Goal: Task Accomplishment & Management: Manage account settings

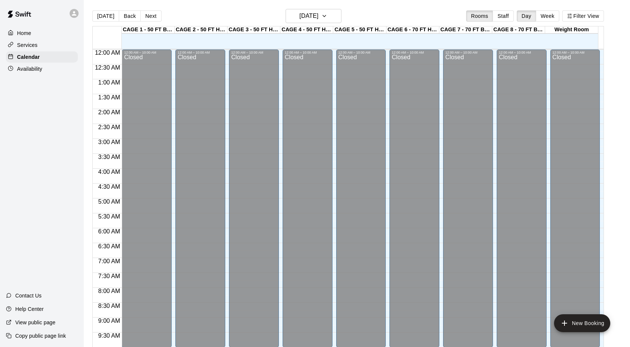
scroll to position [386, 0]
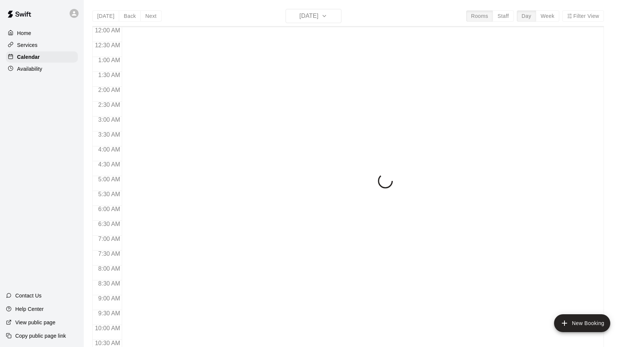
scroll to position [386, 0]
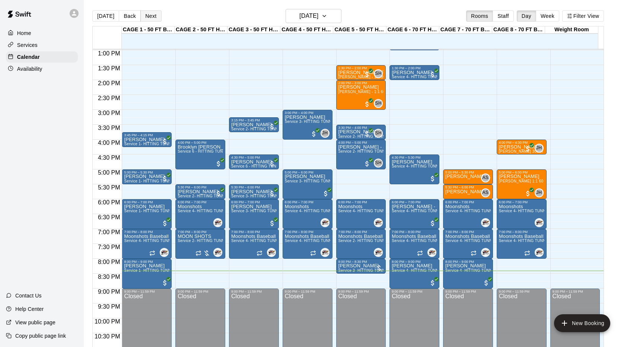
click at [152, 15] on button "Next" at bounding box center [150, 15] width 21 height 11
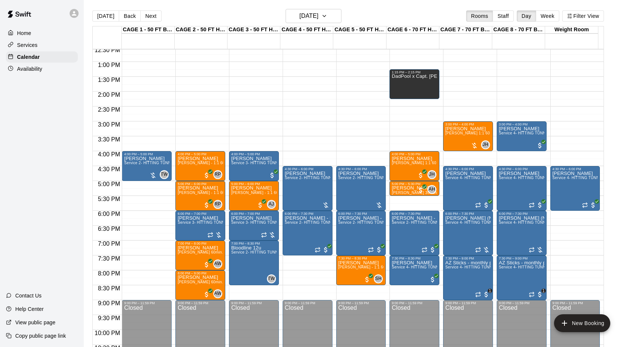
scroll to position [374, 0]
click at [510, 17] on button "Staff" at bounding box center [502, 15] width 21 height 11
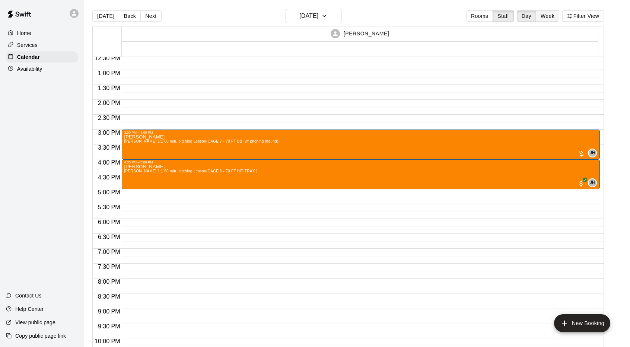
click at [552, 16] on button "Week" at bounding box center [547, 15] width 23 height 11
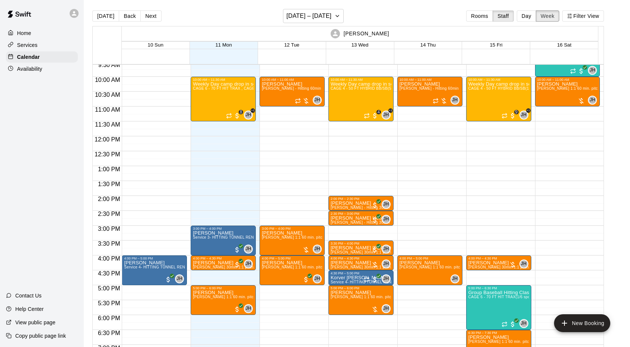
scroll to position [285, 0]
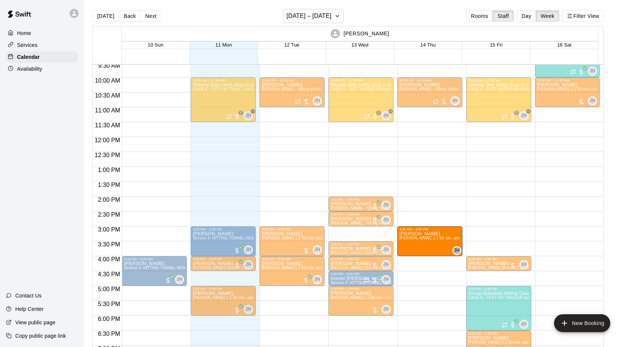
drag, startPoint x: 423, startPoint y: 269, endPoint x: 422, endPoint y: 245, distance: 23.8
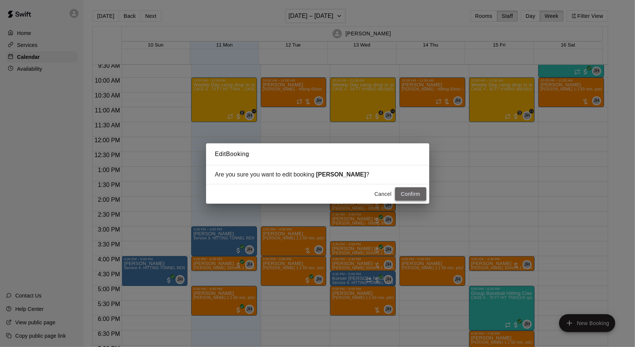
click at [412, 196] on button "Confirm" at bounding box center [410, 194] width 31 height 14
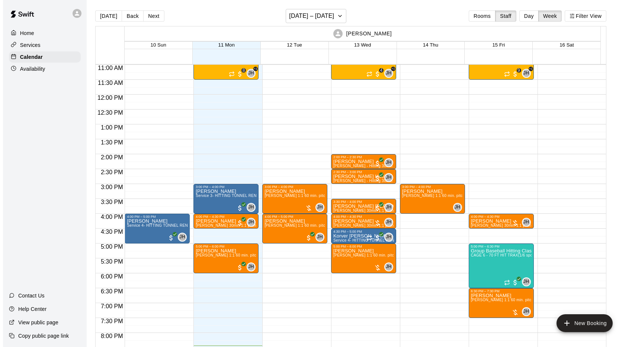
scroll to position [331, 0]
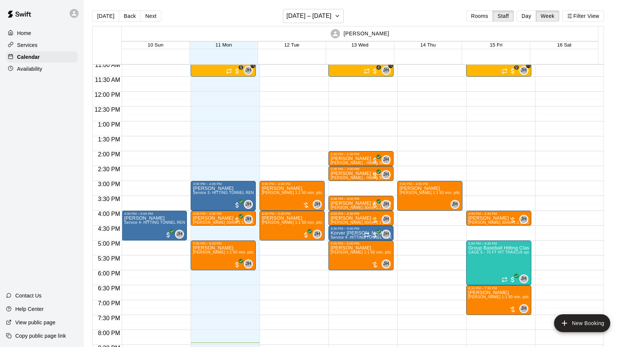
click at [418, 246] on div "10:00 AM – 11:00 AM [PERSON_NAME] [PERSON_NAME] - Hitting 60min 1:1 instruction…" at bounding box center [429, 91] width 65 height 715
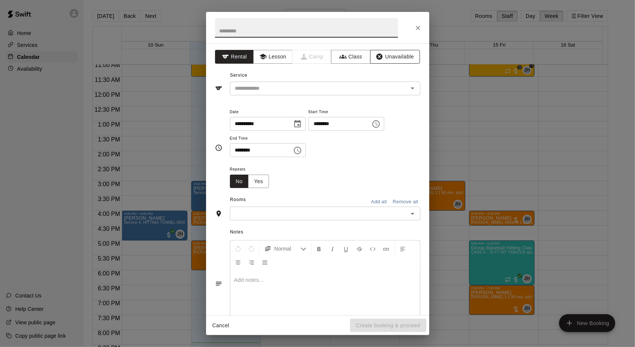
click at [380, 58] on button "Unavailable" at bounding box center [395, 57] width 50 height 14
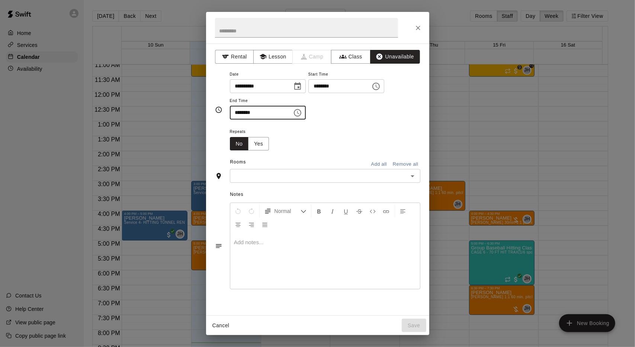
click at [277, 113] on input "********" at bounding box center [258, 113] width 57 height 14
click at [268, 112] on input "********" at bounding box center [258, 113] width 57 height 14
click at [302, 111] on icon "Choose time, selected time is 5:30 PM" at bounding box center [297, 112] width 9 height 9
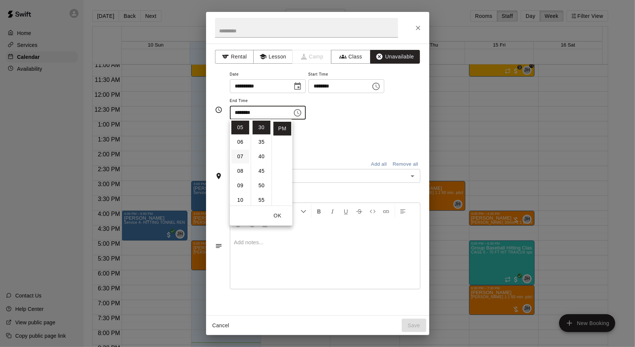
click at [238, 155] on li "07" at bounding box center [240, 157] width 18 height 14
click at [260, 131] on li "15" at bounding box center [262, 131] width 18 height 14
type input "********"
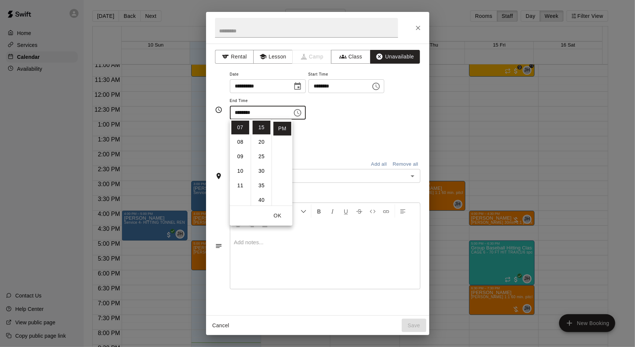
click at [311, 140] on div "Repeats No Yes" at bounding box center [325, 138] width 191 height 23
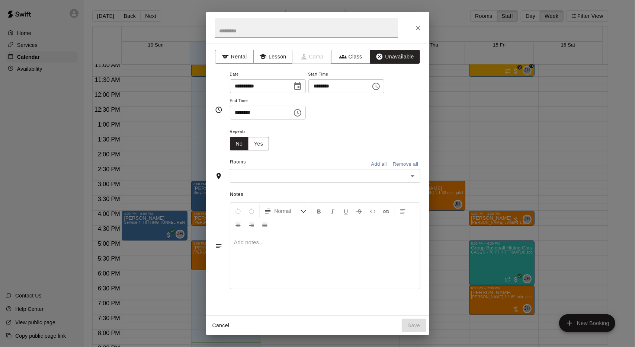
click at [381, 84] on icon "Choose time, selected time is 5:00 PM" at bounding box center [376, 86] width 9 height 9
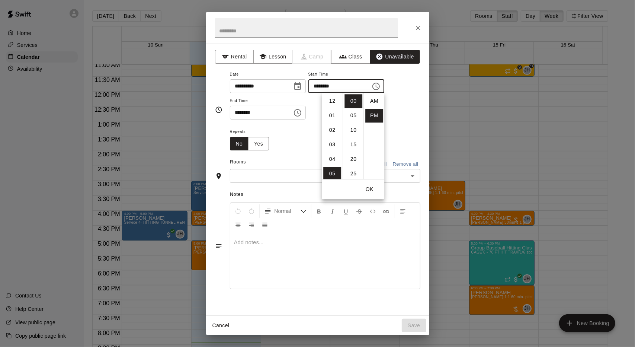
scroll to position [13, 0]
click at [331, 100] on li "04" at bounding box center [332, 98] width 18 height 14
click at [353, 139] on li "45" at bounding box center [354, 138] width 18 height 14
type input "********"
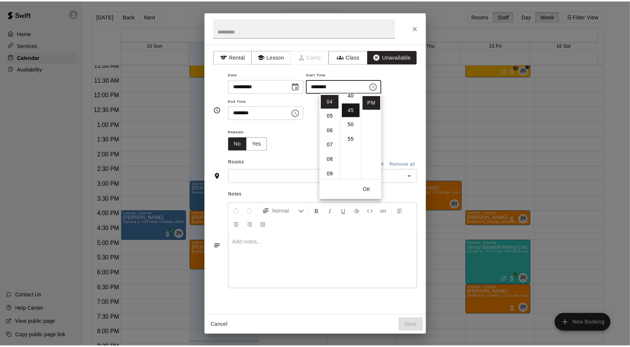
scroll to position [131, 0]
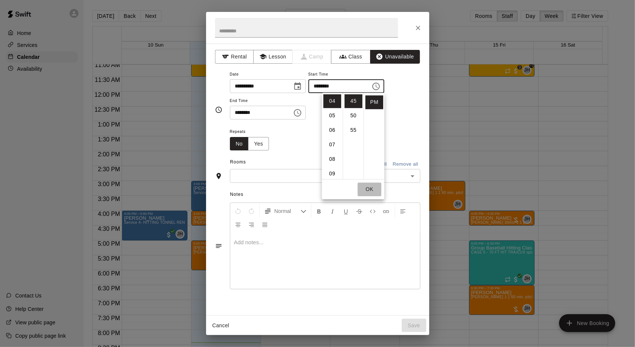
click at [371, 188] on button "OK" at bounding box center [370, 189] width 24 height 14
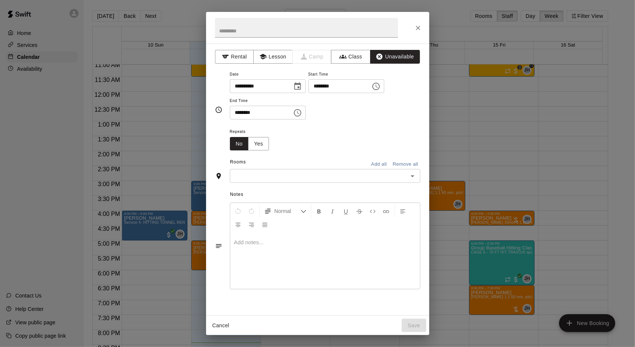
click at [347, 164] on div "Rooms Add all Remove all" at bounding box center [317, 162] width 205 height 13
click at [276, 34] on input "text" at bounding box center [306, 28] width 183 height 20
type input "***"
click at [418, 31] on icon "Close" at bounding box center [418, 27] width 7 height 7
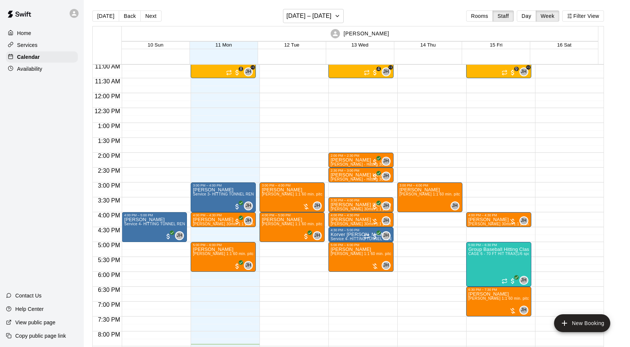
scroll to position [328, 0]
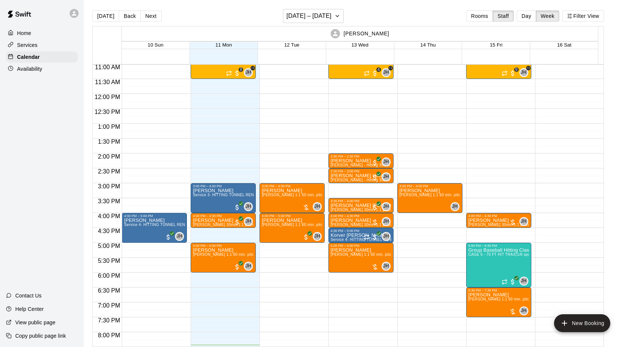
click at [45, 72] on div "Availability" at bounding box center [42, 68] width 72 height 11
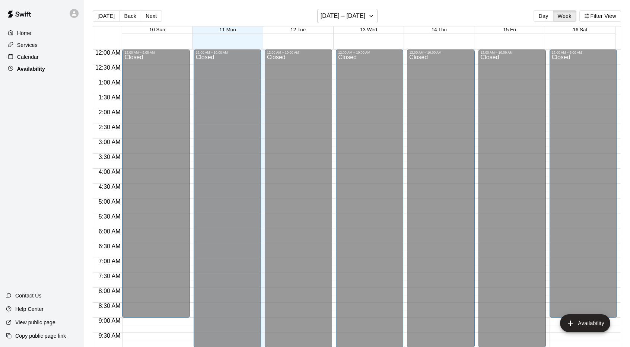
click at [28, 69] on p "Availability" at bounding box center [31, 68] width 28 height 7
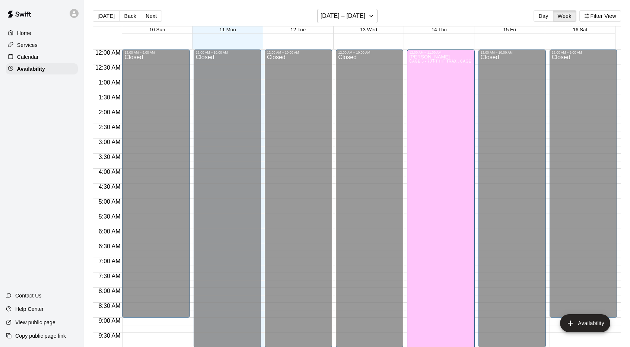
drag, startPoint x: 437, startPoint y: 262, endPoint x: 427, endPoint y: 278, distance: 18.7
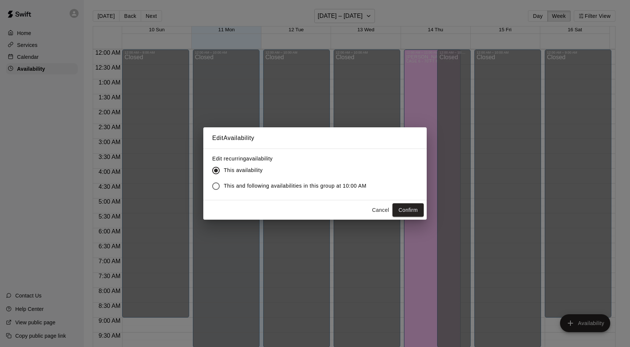
scroll to position [21, 0]
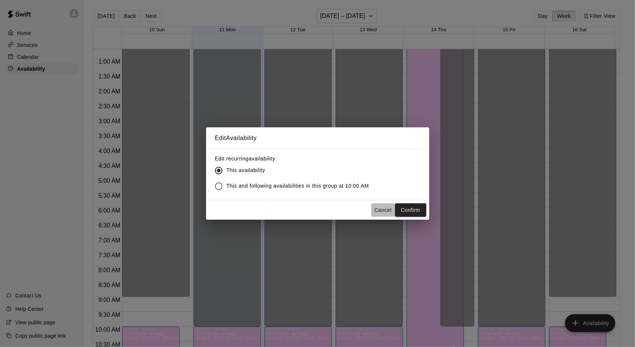
click at [385, 214] on button "Cancel" at bounding box center [383, 210] width 24 height 14
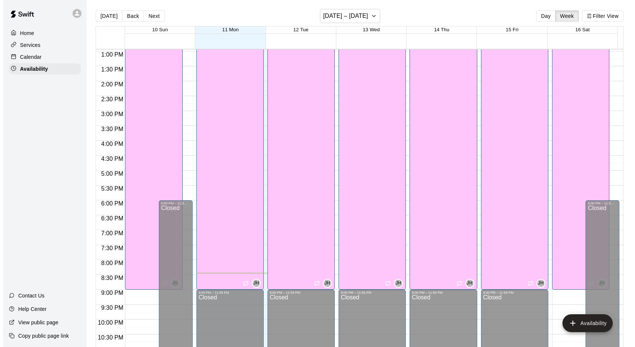
scroll to position [409, 0]
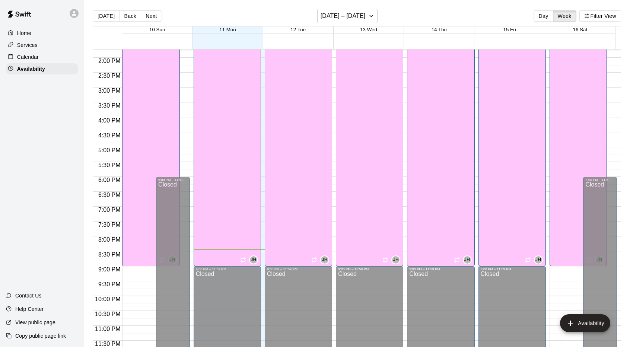
click at [433, 241] on div "[PERSON_NAME] CAGE 6 - 70 FT HIT TRAX , CAGE 7 - 70 FT BB (w/ pitching mound), …" at bounding box center [440, 116] width 63 height 347
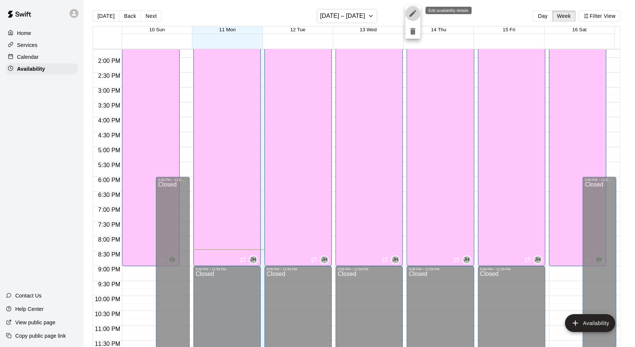
click at [415, 12] on icon "edit" at bounding box center [413, 13] width 7 height 7
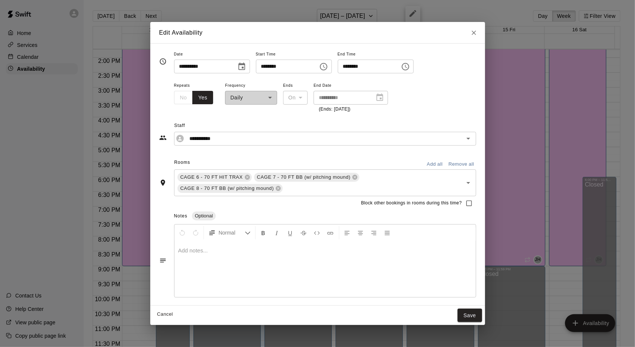
click at [395, 65] on input "********" at bounding box center [366, 67] width 57 height 14
click at [408, 66] on icon "Choose time, selected time is 9:00 PM" at bounding box center [406, 66] width 2 height 3
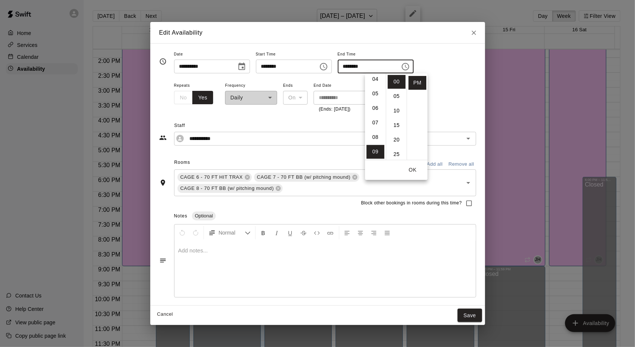
scroll to position [60, 0]
click at [374, 81] on li "04" at bounding box center [376, 80] width 18 height 14
click at [397, 137] on li "45" at bounding box center [397, 138] width 18 height 14
type input "********"
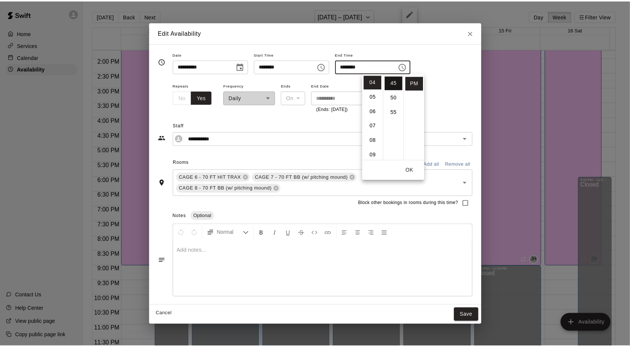
scroll to position [131, 0]
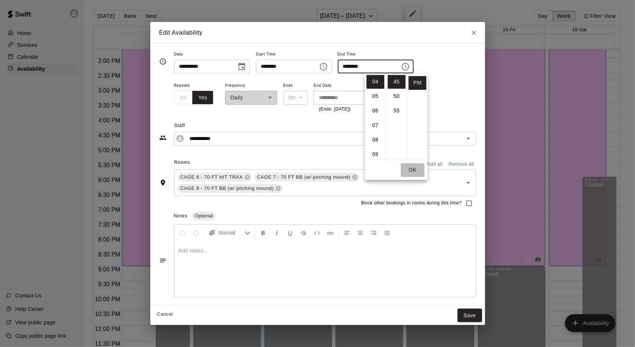
click at [412, 170] on button "OK" at bounding box center [413, 170] width 24 height 14
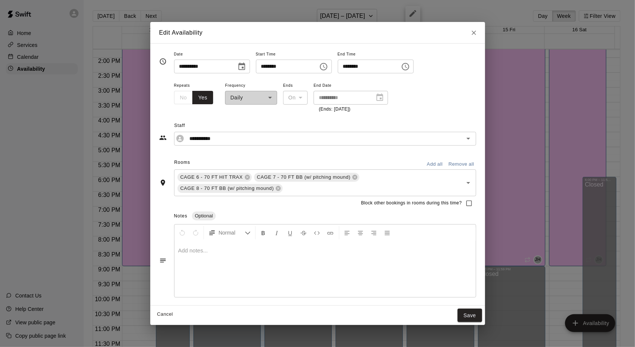
click at [261, 103] on div "**********" at bounding box center [251, 97] width 52 height 32
click at [261, 100] on div "**********" at bounding box center [251, 97] width 52 height 32
click at [472, 312] on button "Save" at bounding box center [470, 316] width 25 height 14
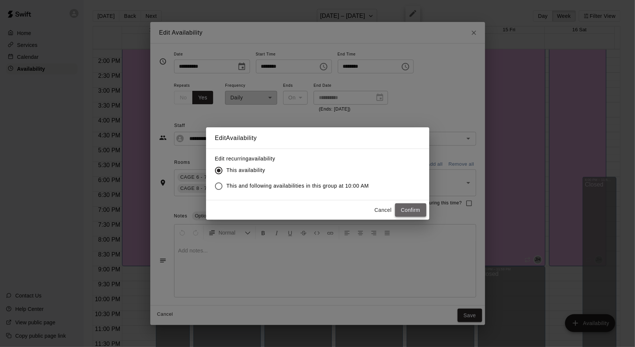
click at [409, 208] on button "Confirm" at bounding box center [410, 210] width 31 height 14
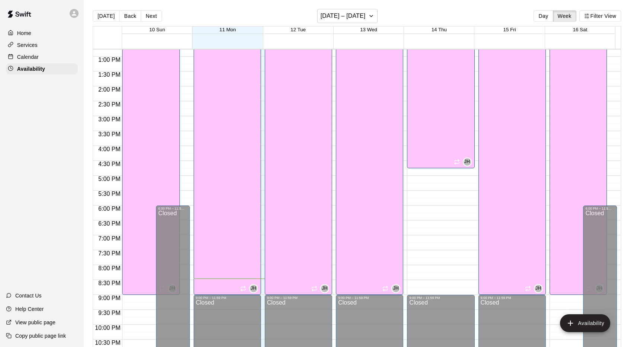
scroll to position [380, 0]
